Goal: Task Accomplishment & Management: Manage account settings

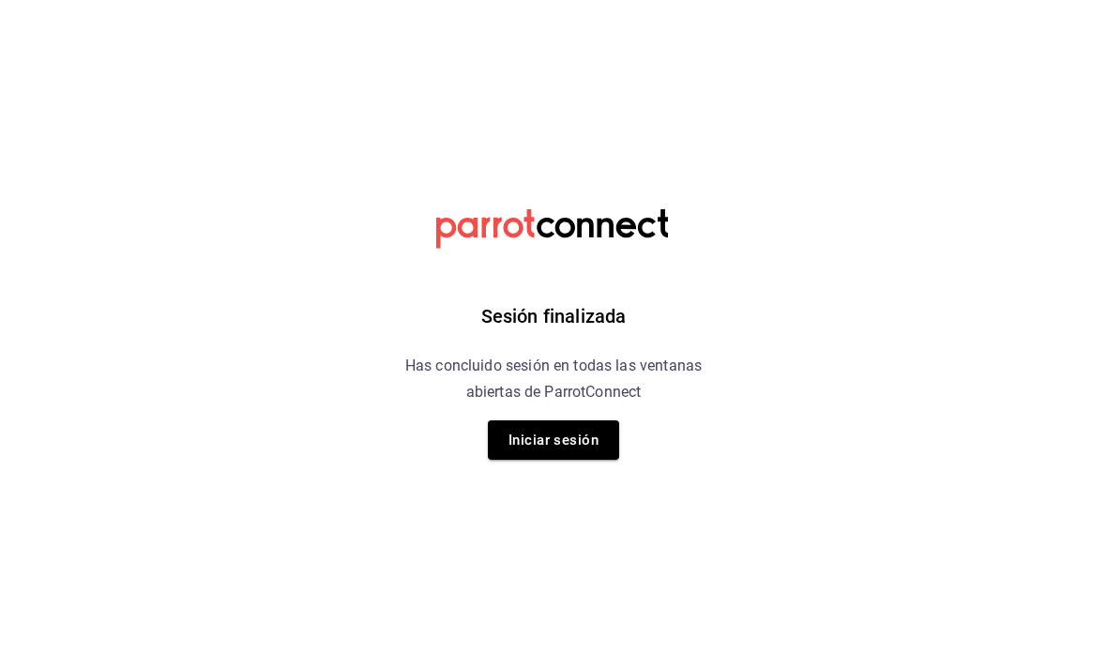
click at [563, 440] on button "Iniciar sesión" at bounding box center [553, 439] width 131 height 39
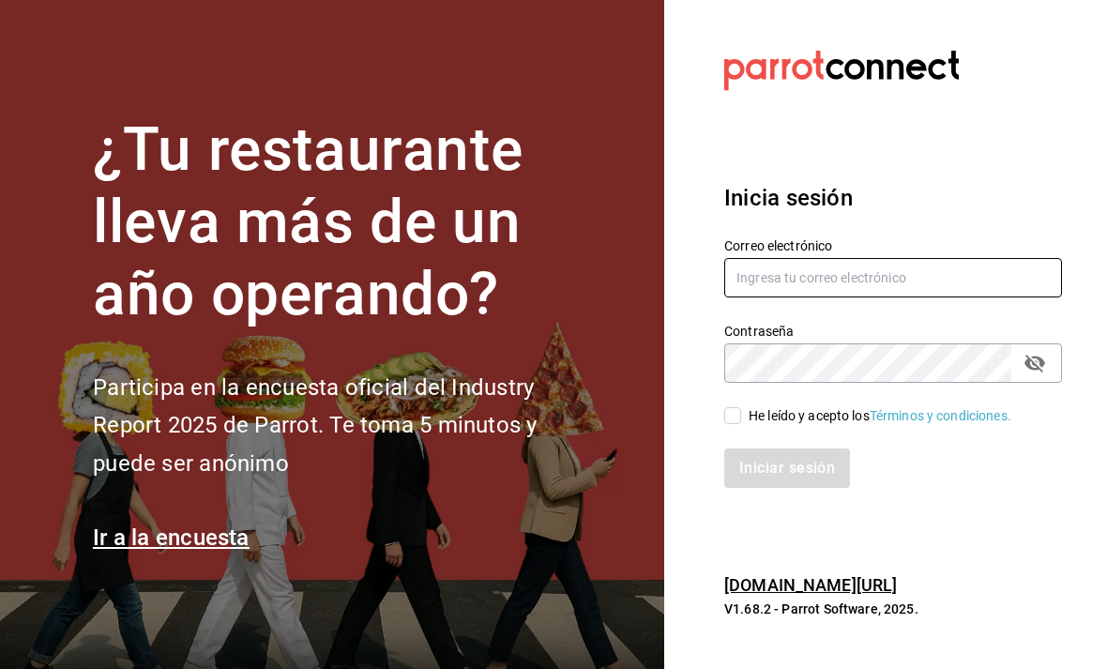
click at [895, 297] on input "text" at bounding box center [893, 277] width 338 height 39
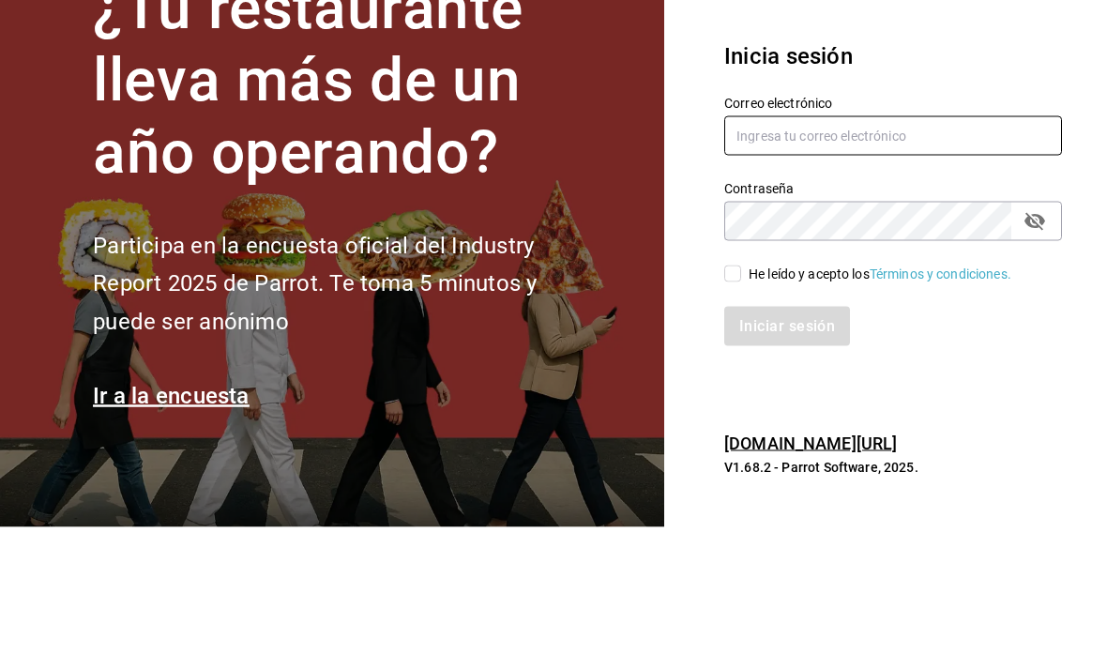
type input "[EMAIL_ADDRESS][PERSON_NAME][DOMAIN_NAME]"
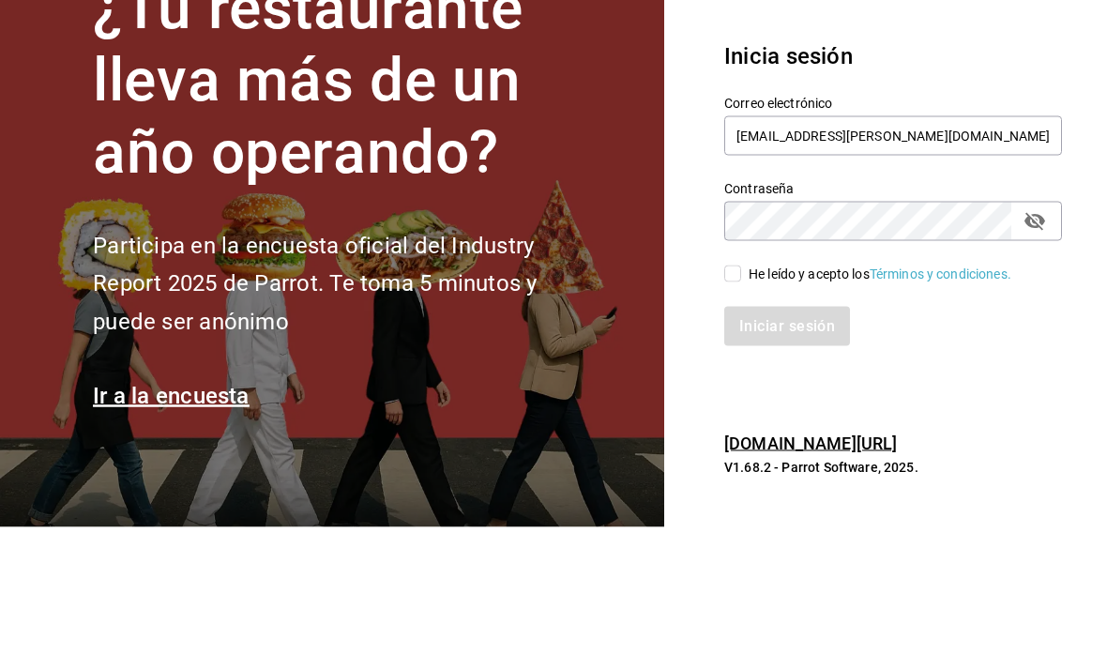
scroll to position [60, 0]
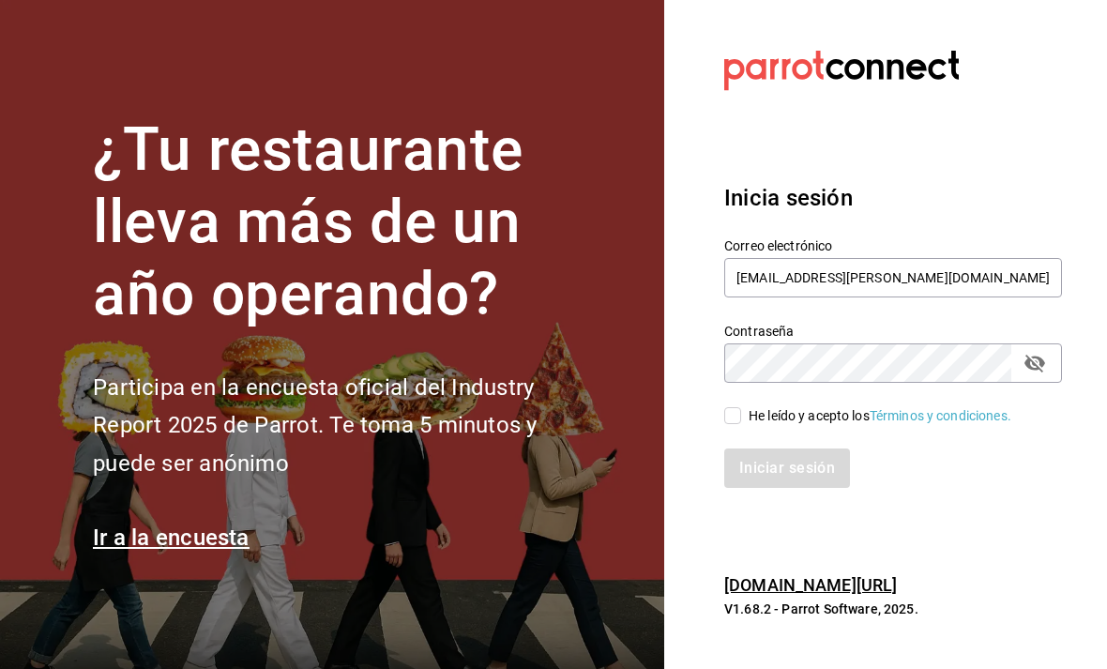
click at [760, 426] on div "Iniciar sesión" at bounding box center [882, 457] width 360 height 62
click at [739, 407] on input "He leído y acepto los Términos y condiciones." at bounding box center [732, 415] width 17 height 17
checkbox input "true"
click at [808, 448] on button "Iniciar sesión" at bounding box center [788, 467] width 128 height 39
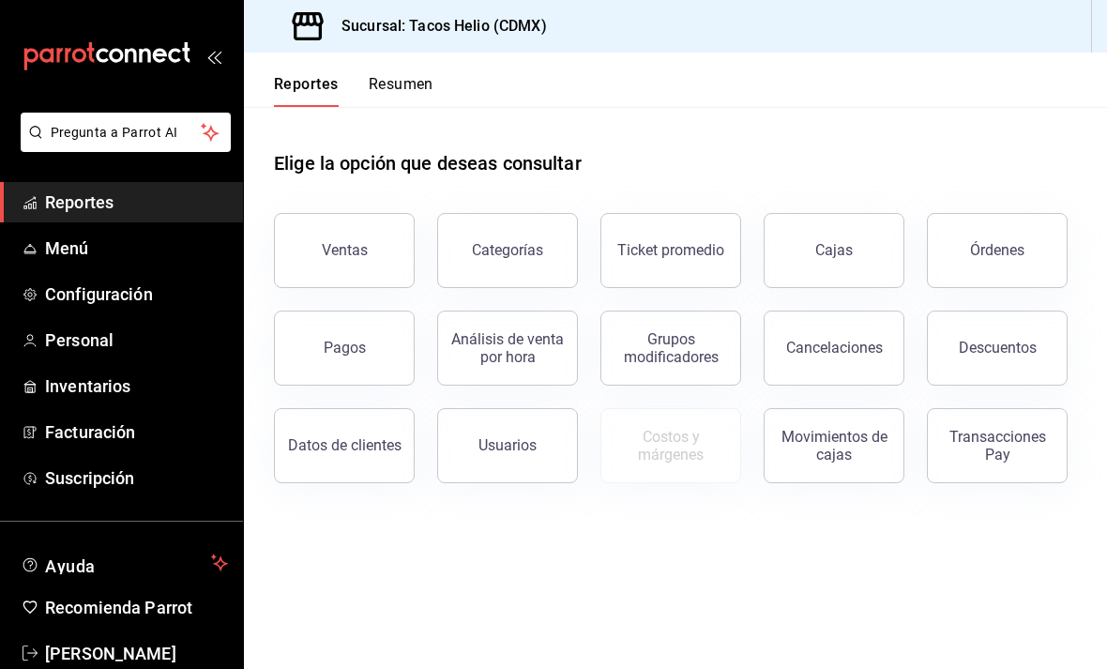
click at [350, 222] on button "Ventas" at bounding box center [344, 250] width 141 height 75
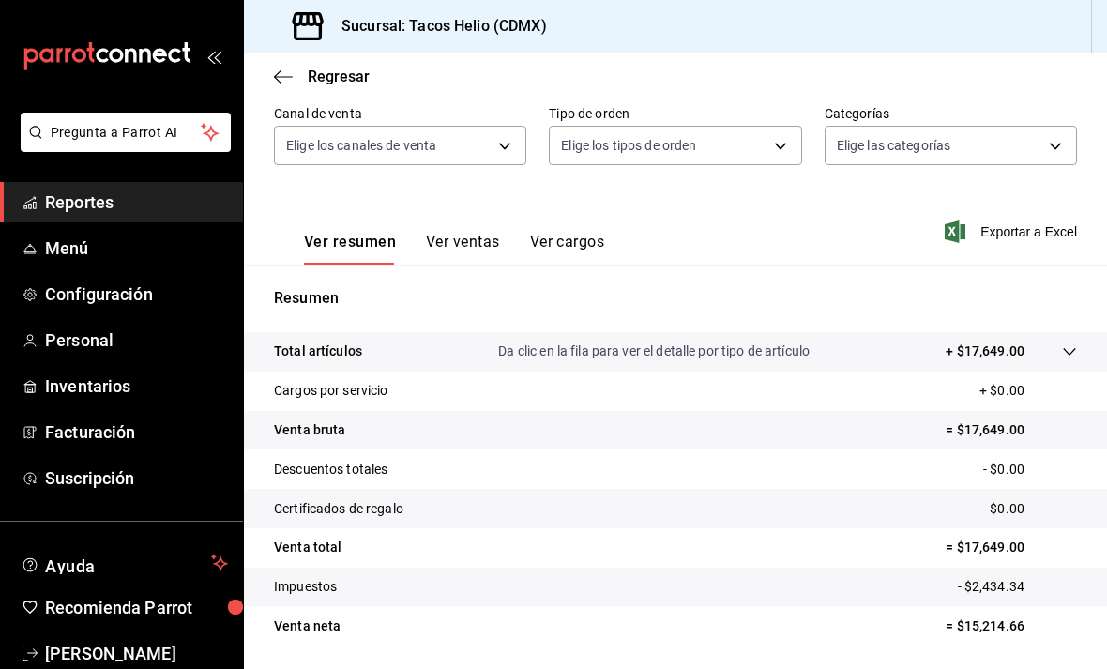
scroll to position [170, 0]
click at [460, 228] on div "Ver resumen Ver ventas Ver cargos" at bounding box center [439, 238] width 330 height 54
click at [475, 245] on button "Ver ventas" at bounding box center [463, 250] width 74 height 32
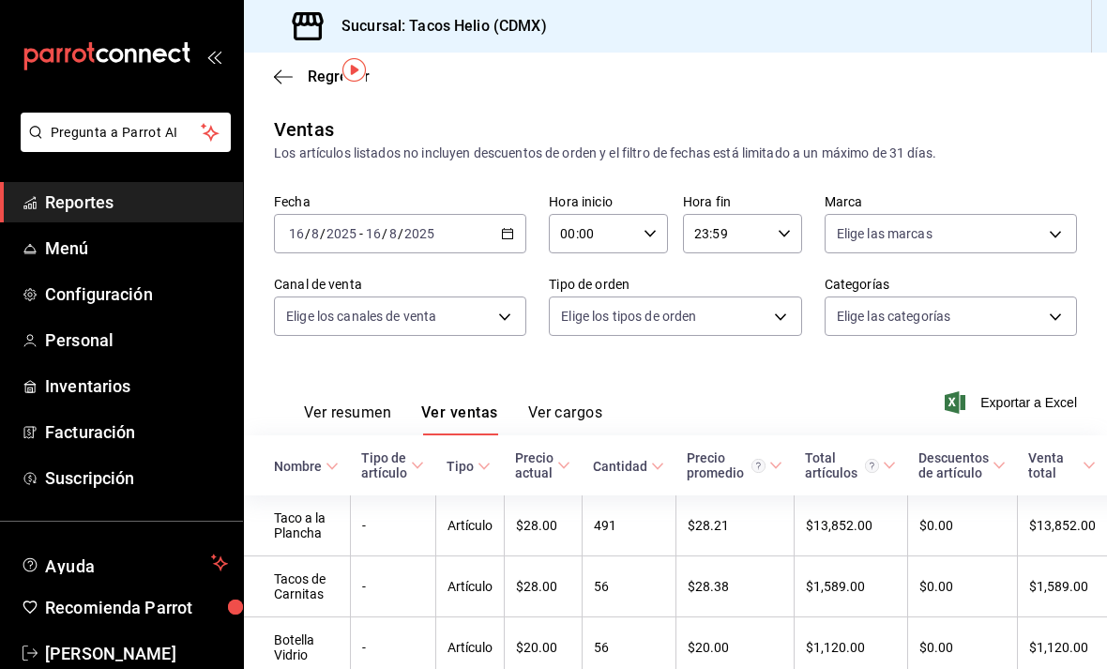
click at [341, 403] on button "Ver resumen" at bounding box center [347, 419] width 87 height 32
